Goal: Task Accomplishment & Management: Use online tool/utility

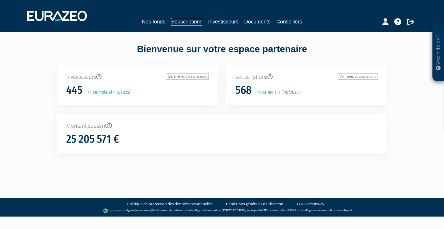
click at [182, 22] on link "Souscriptions" at bounding box center [186, 22] width 31 height 8
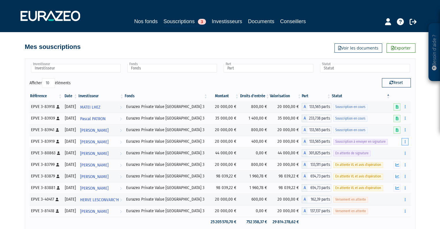
click at [405, 140] on icon "button" at bounding box center [404, 142] width 1 height 4
click at [388, 152] on link "Envoyer à signer" at bounding box center [389, 152] width 33 height 10
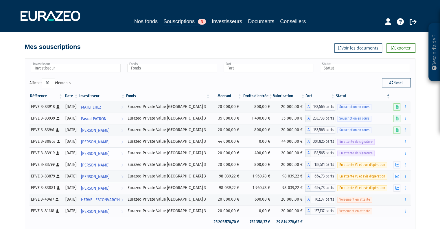
drag, startPoint x: 29, startPoint y: 154, endPoint x: 53, endPoint y: 158, distance: 23.7
click at [53, 158] on td "EPVE 3-83919 [Français] Personne physique" at bounding box center [46, 153] width 34 height 12
copy div "EPVE 3-83919"
